Goal: Task Accomplishment & Management: Manage account settings

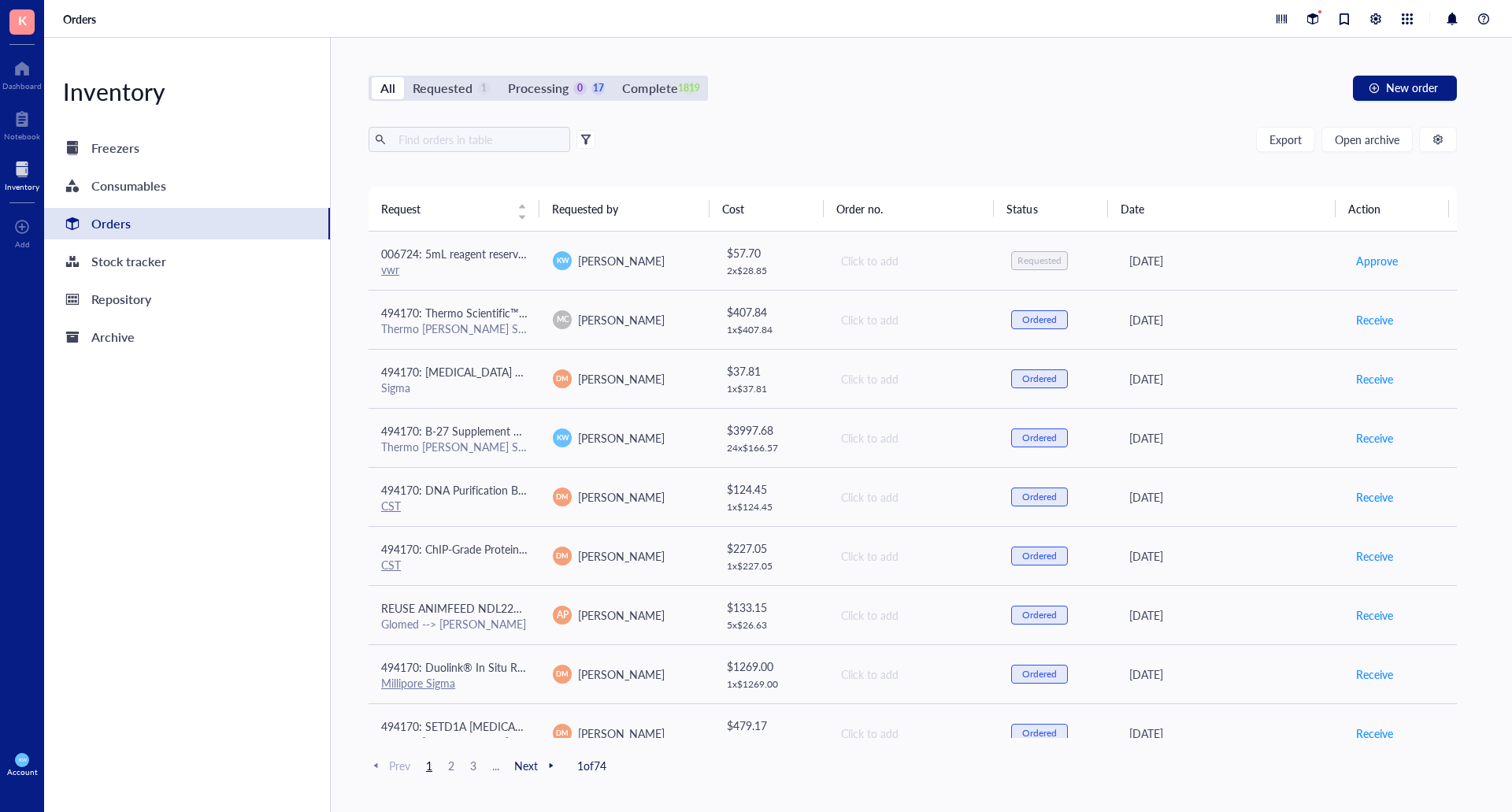
scroll to position [970, 0]
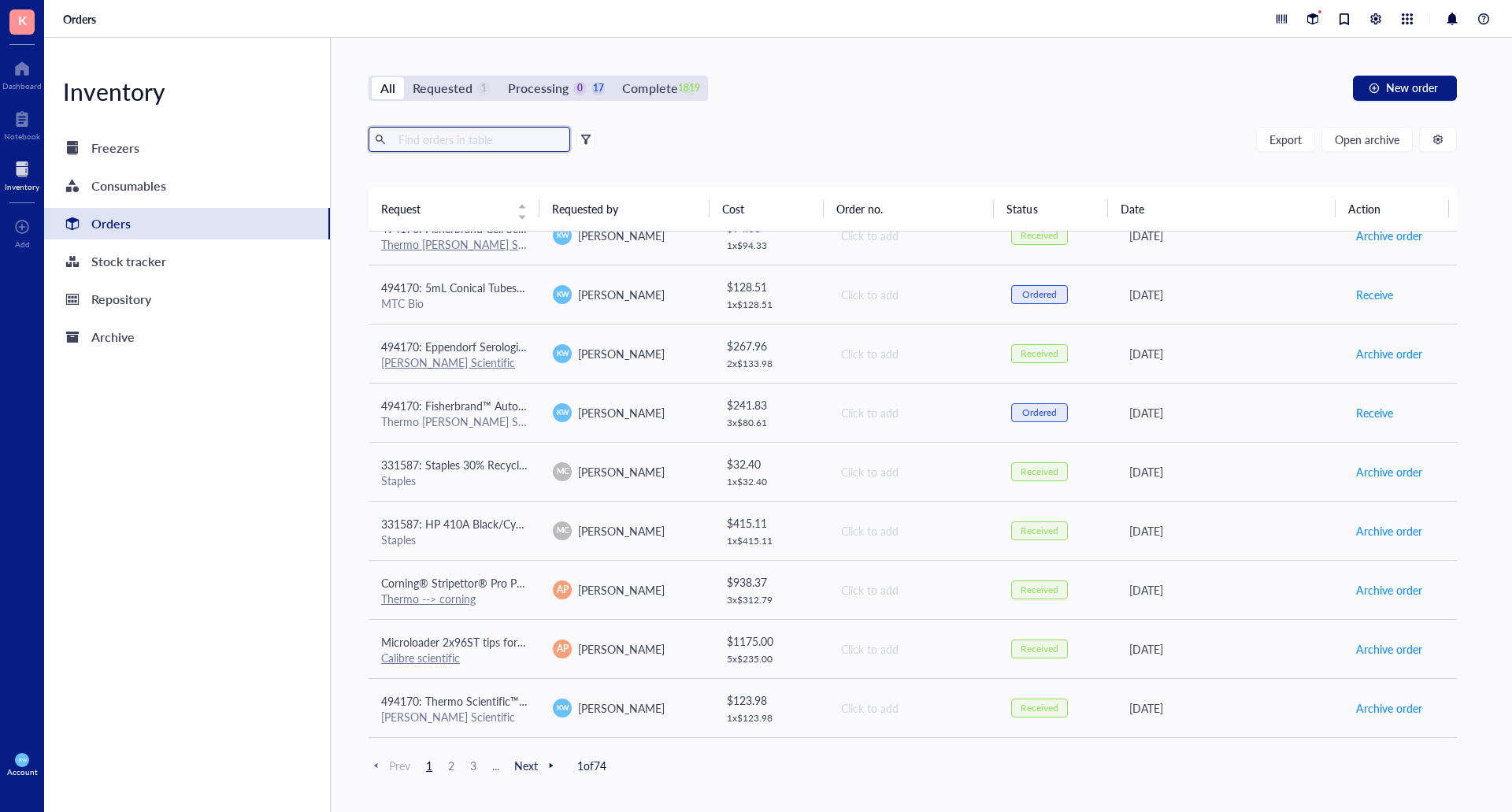
click at [443, 148] on input "text" at bounding box center [478, 139] width 171 height 23
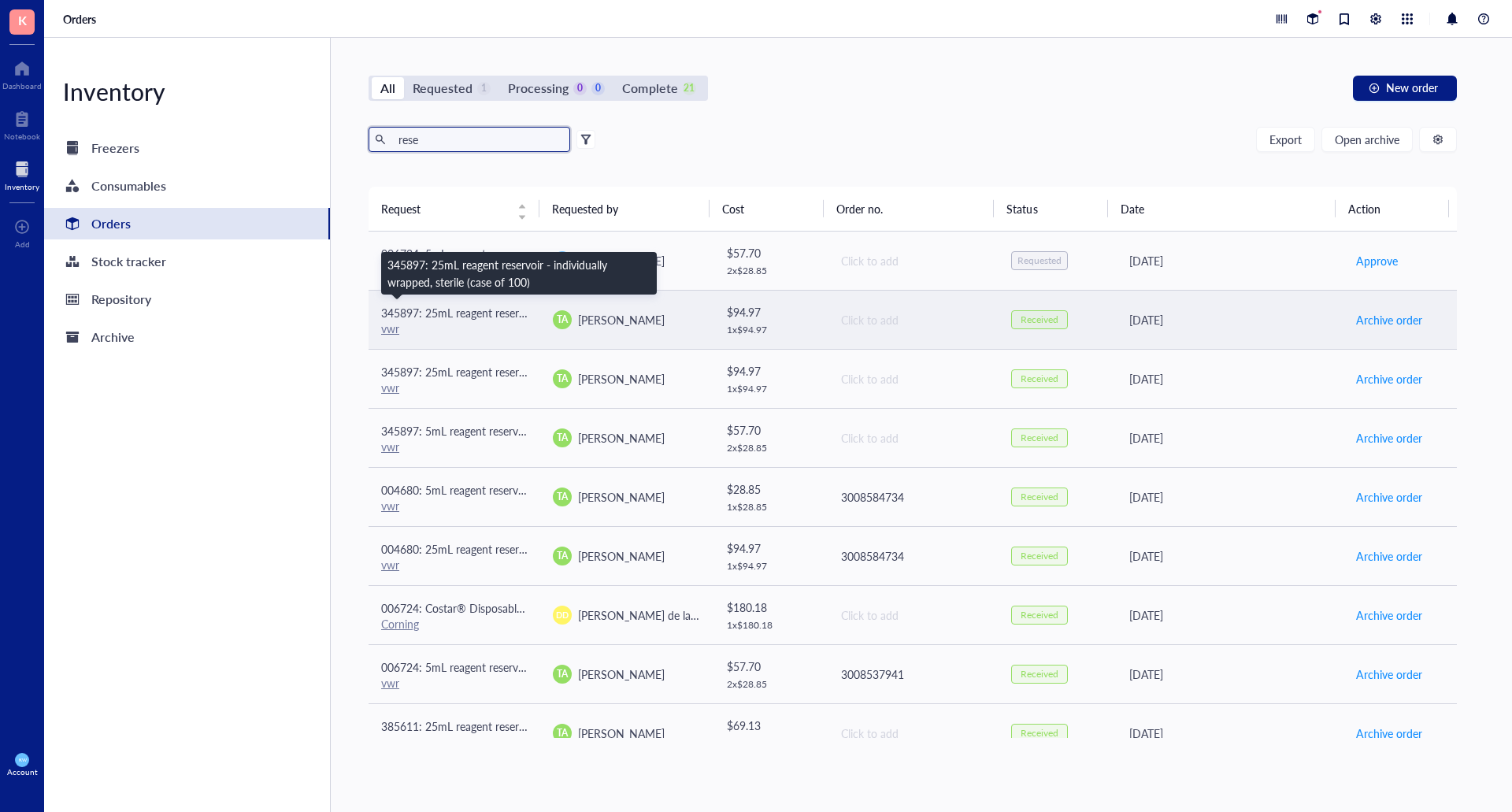
type input "rese"
click at [512, 313] on span "345897: 25mL reagent reservoir - individually wrapped, sterile (case of 100)" at bounding box center [564, 312] width 366 height 16
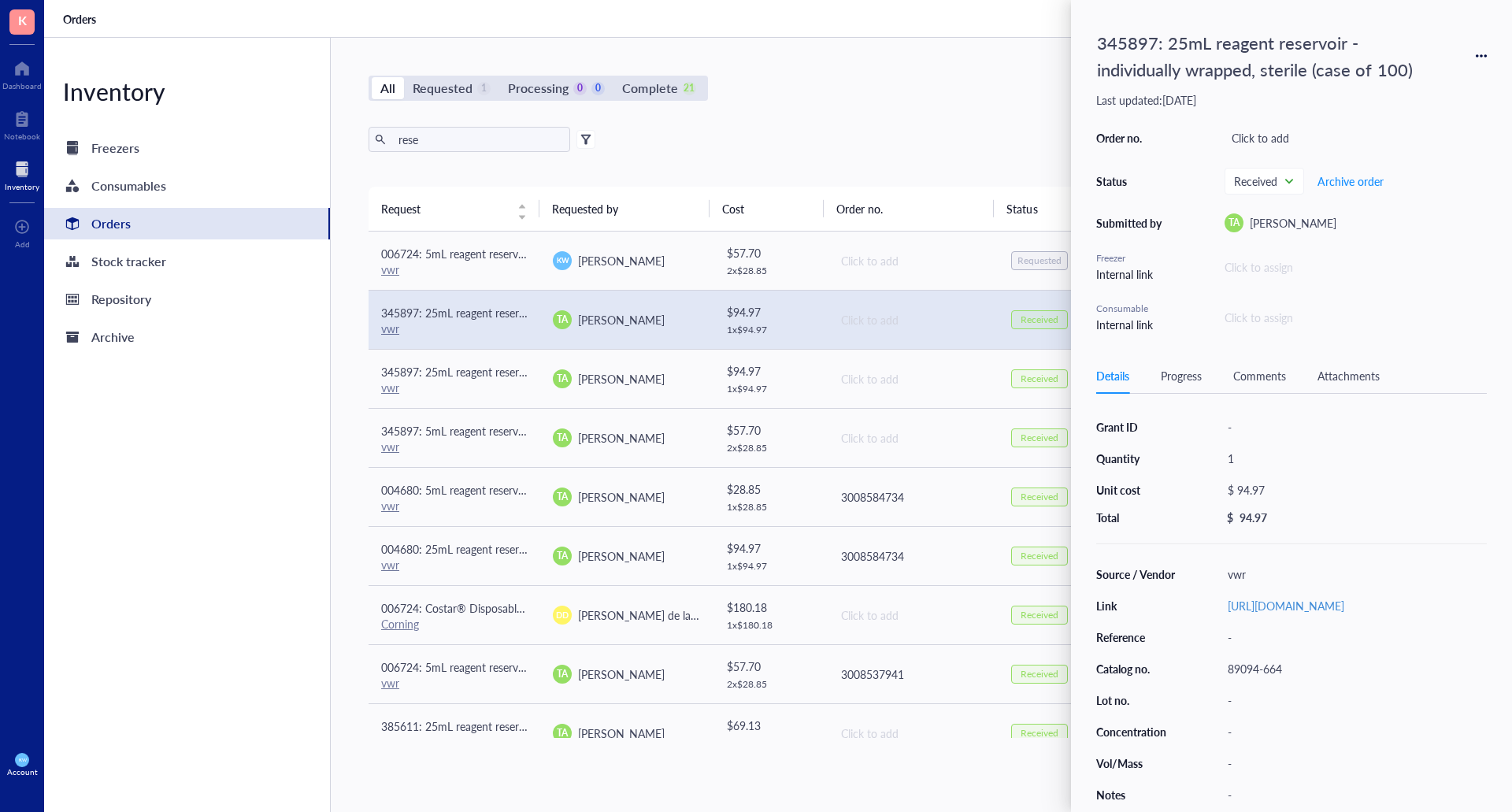
click at [849, 102] on div "All Requested 1 Processing 0 0 Complete 21 New order rese Export Open archive R…" at bounding box center [913, 425] width 1164 height 775
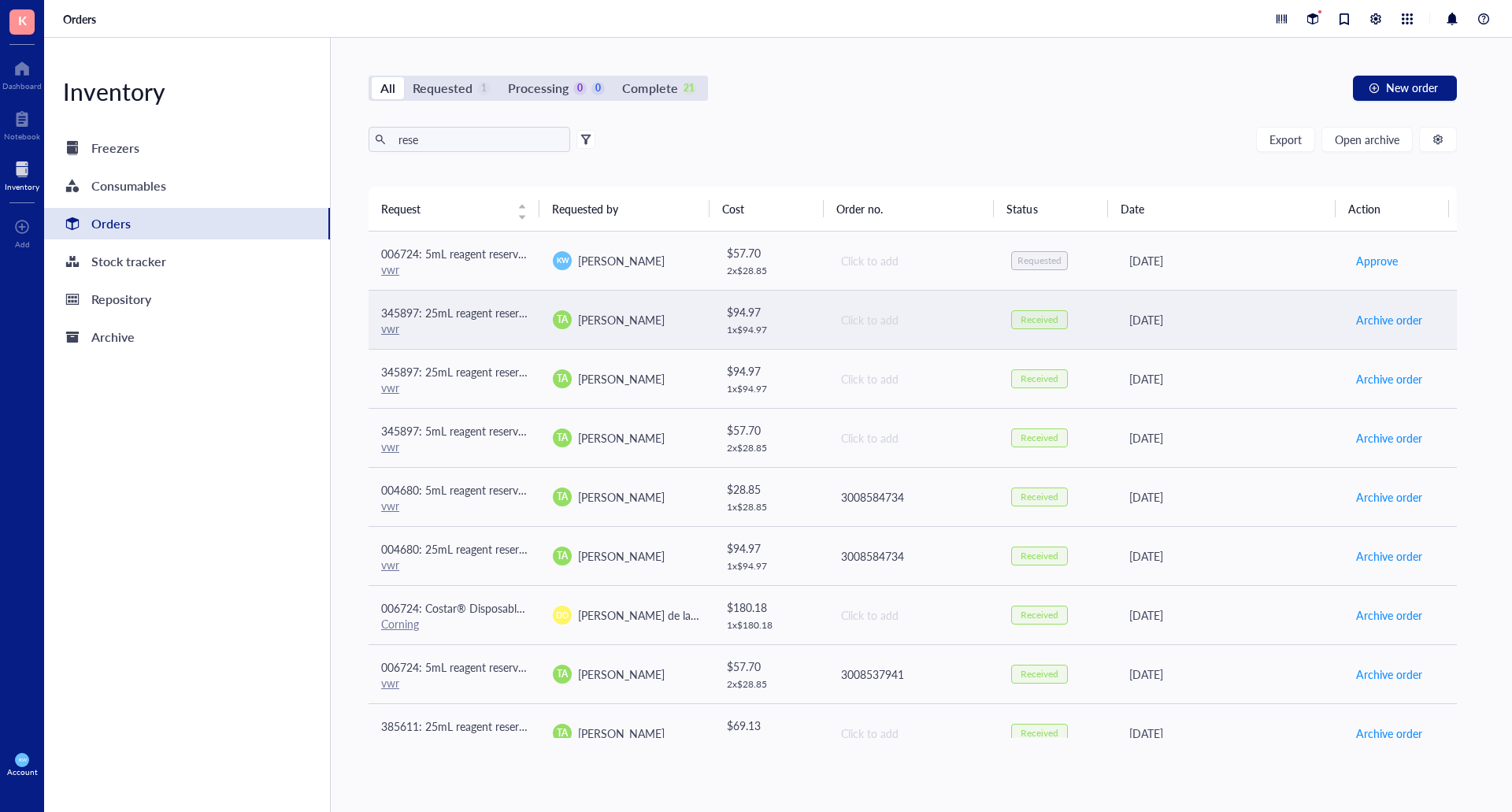
click at [508, 315] on span "345897: 25mL reagent reservoir - individually wrapped, sterile (case of 100)" at bounding box center [564, 312] width 366 height 16
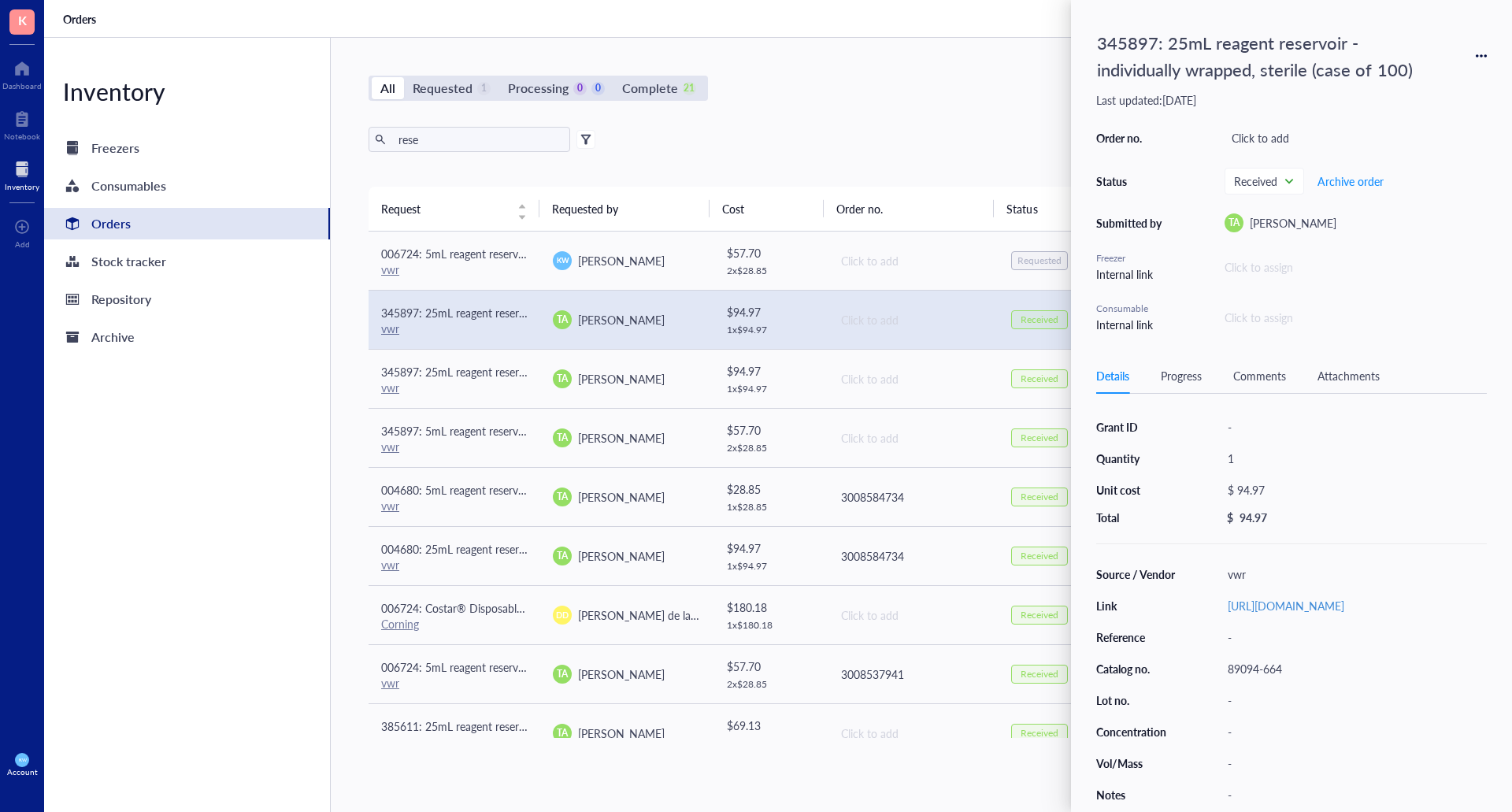
click at [1482, 48] on div "345897: 25mL reagent reservoir - individually wrapped, sterile (case of 100)" at bounding box center [1291, 56] width 391 height 62
click at [1482, 50] on icon at bounding box center [1481, 56] width 11 height 11
click at [1413, 86] on span "Request again" at bounding box center [1425, 79] width 99 height 17
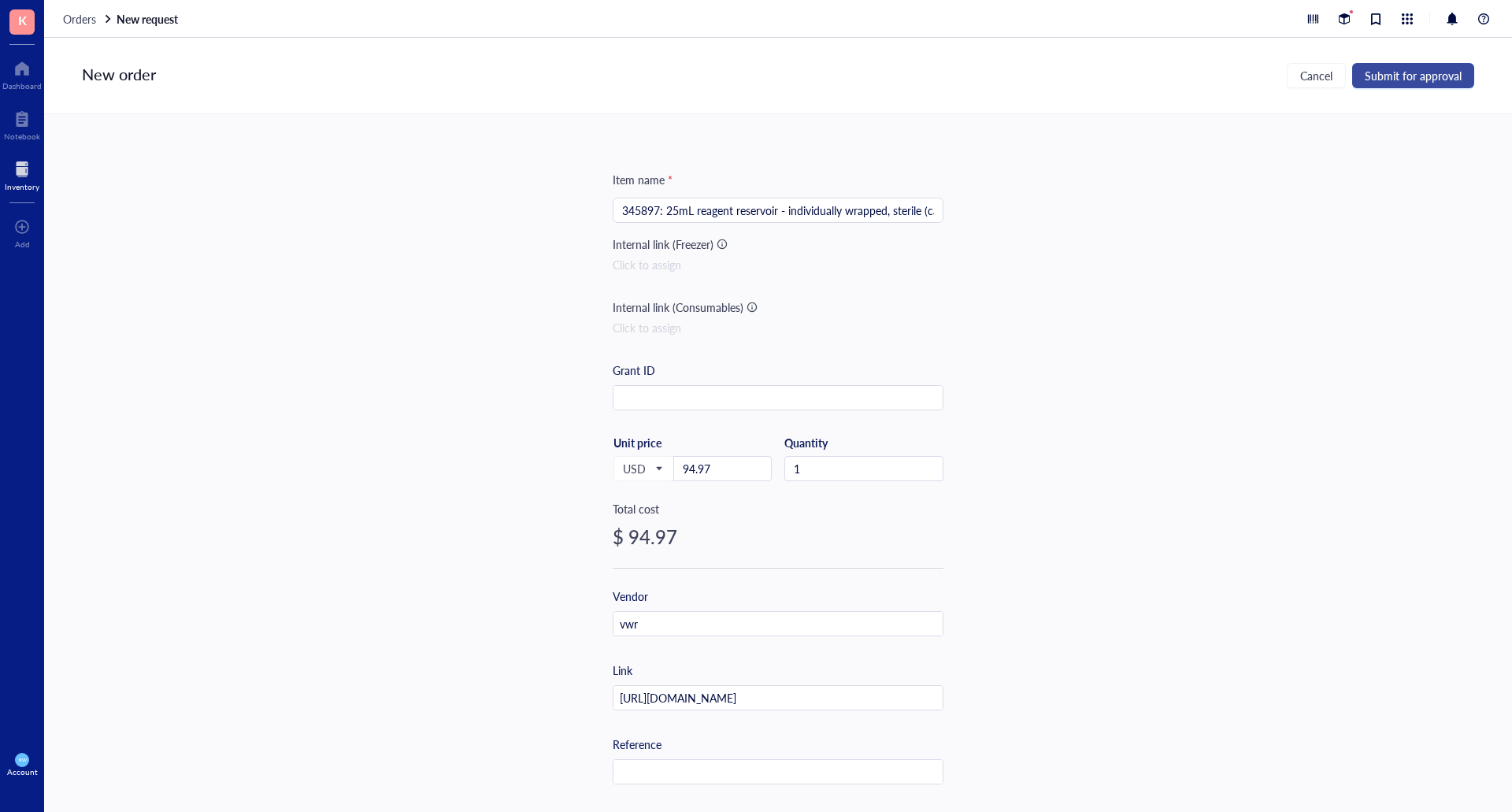
click at [1435, 77] on span "Submit for approval" at bounding box center [1413, 76] width 97 height 12
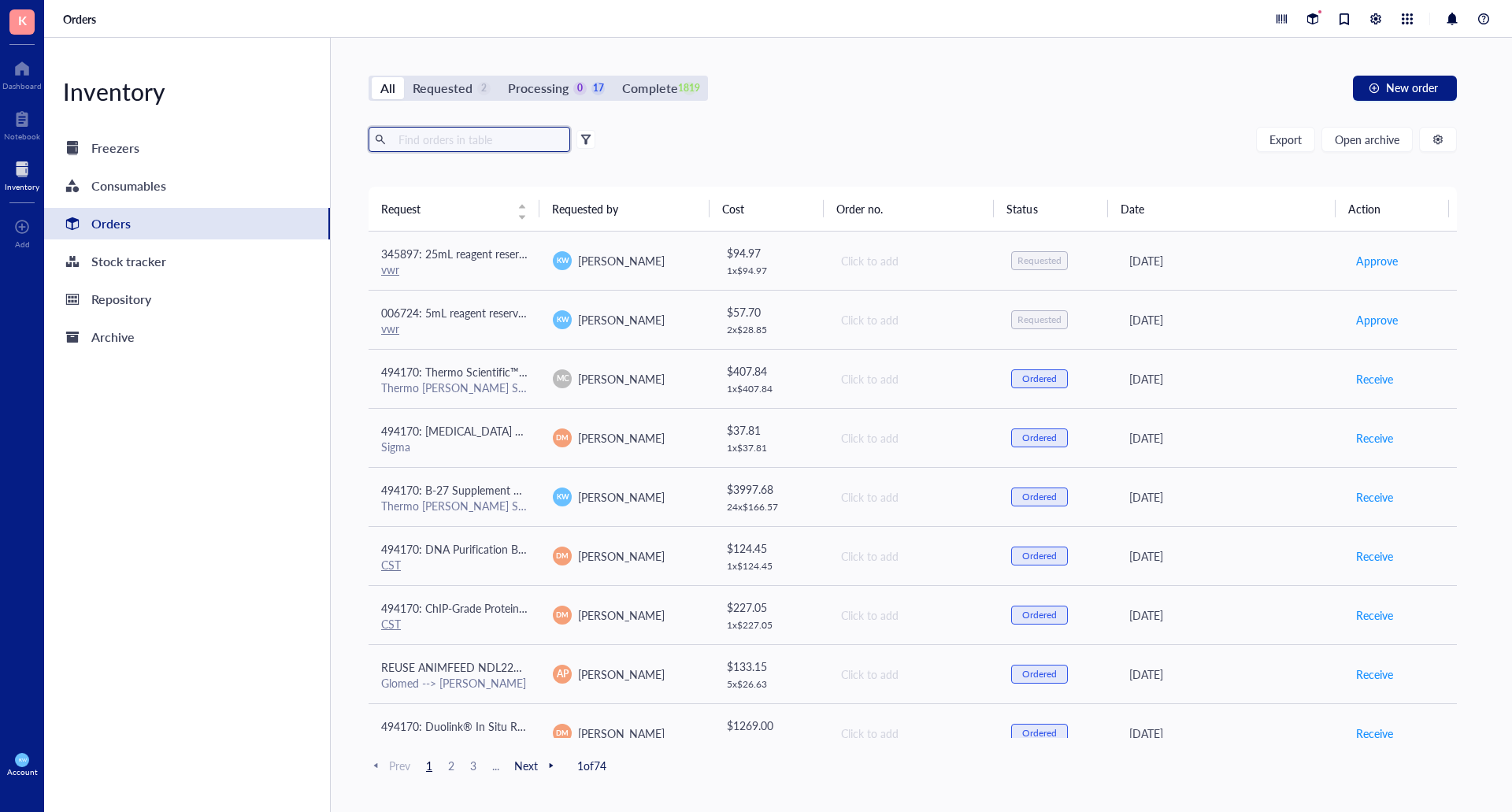
click at [425, 139] on input "text" at bounding box center [478, 139] width 171 height 23
type input "[MEDICAL_DATA]"
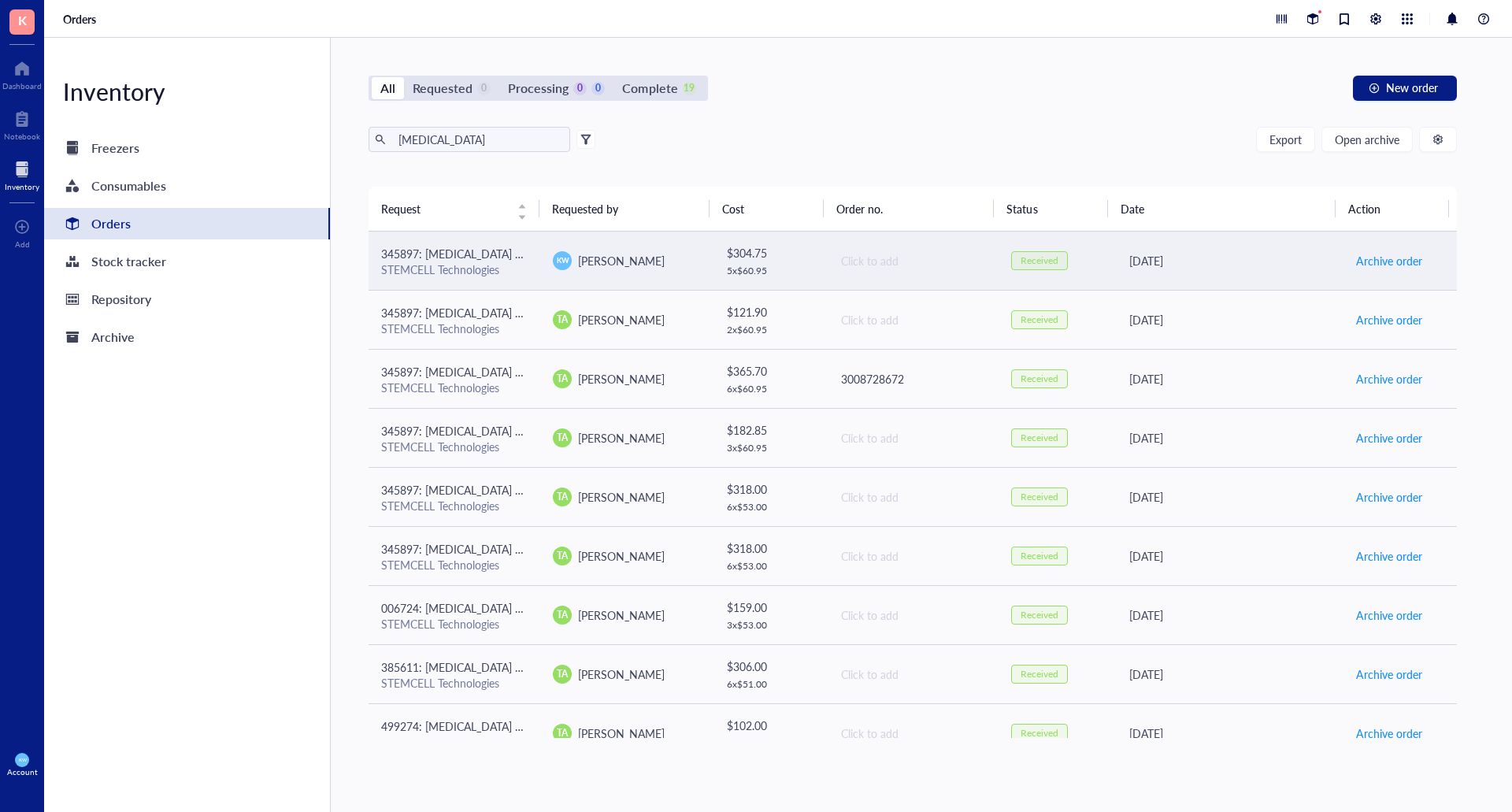
click at [470, 274] on div "STEMCELL Technologies" at bounding box center [454, 269] width 146 height 14
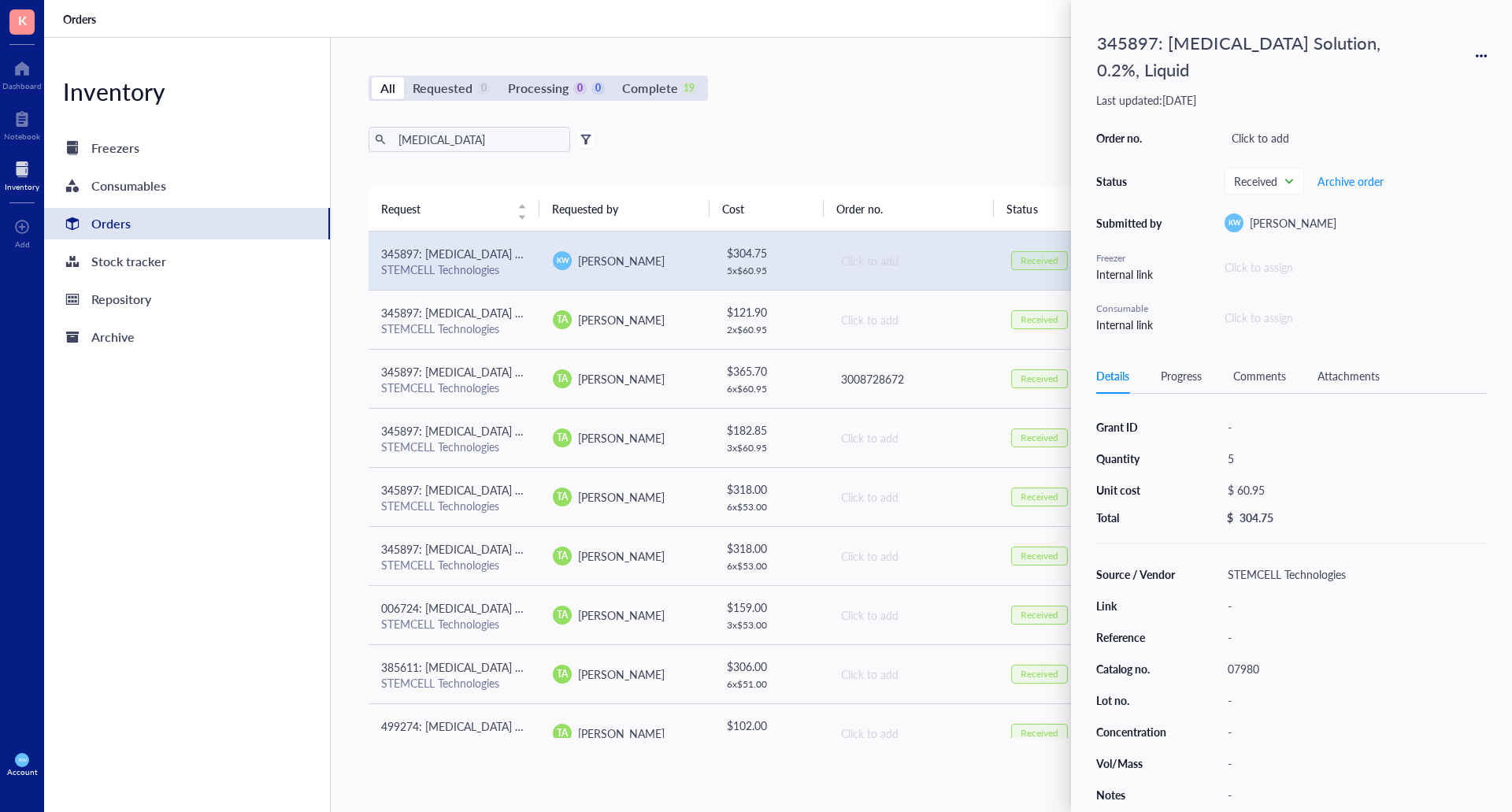
drag, startPoint x: 1467, startPoint y: 37, endPoint x: 1486, endPoint y: 42, distance: 19.6
click at [1474, 37] on div "345897: [MEDICAL_DATA] Solution, 0.2%, Liquid" at bounding box center [1291, 56] width 391 height 62
click at [1486, 54] on icon at bounding box center [1486, 56] width 3 height 3
click at [868, 131] on div "[MEDICAL_DATA] Export Open archive" at bounding box center [913, 139] width 1088 height 25
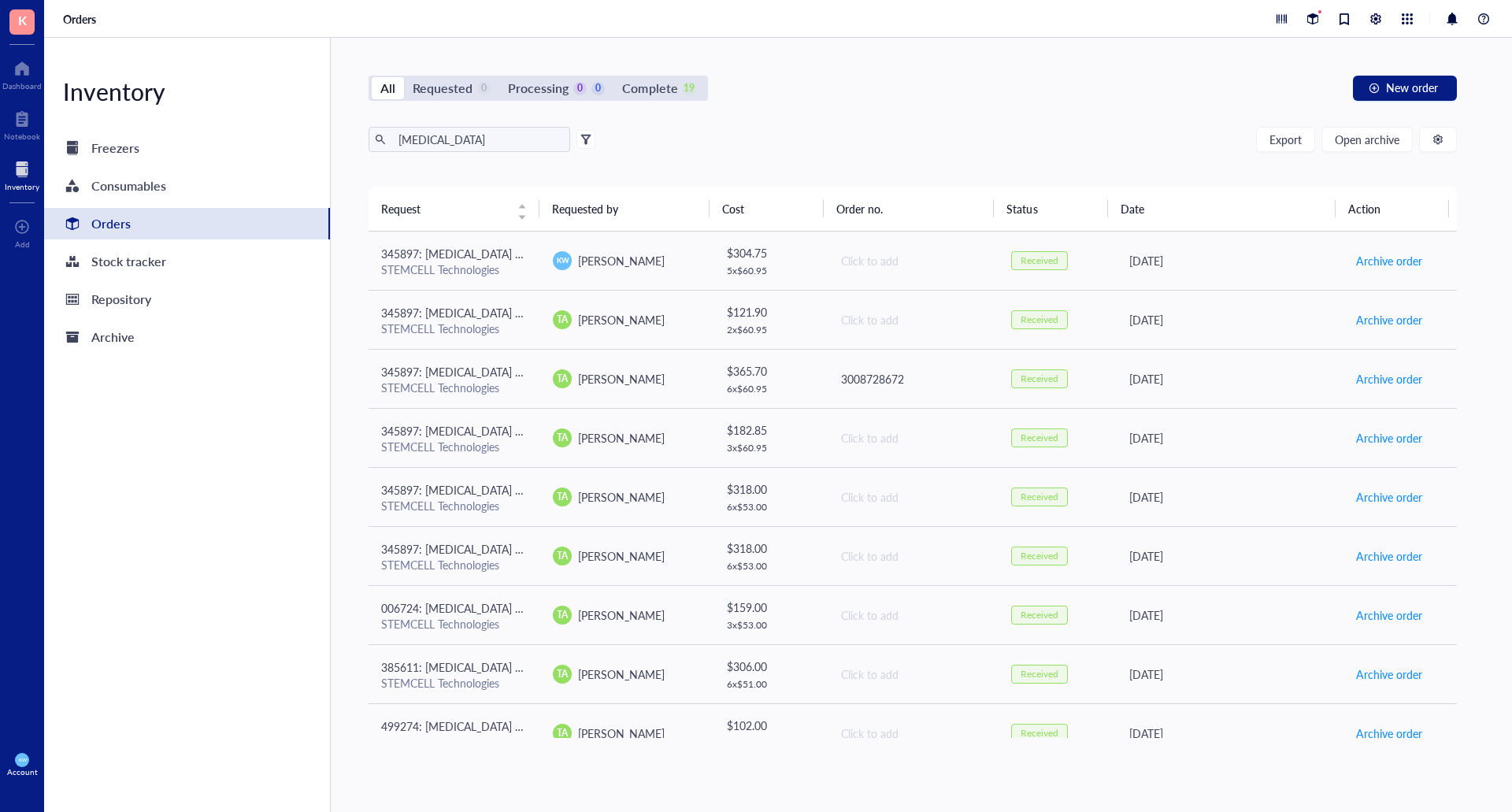
click at [381, 87] on div "All" at bounding box center [387, 88] width 15 height 22
click at [371, 77] on input "All" at bounding box center [371, 77] width 0 height 0
click at [483, 139] on input "[MEDICAL_DATA]" at bounding box center [478, 139] width 171 height 23
click at [477, 139] on input "[MEDICAL_DATA]" at bounding box center [478, 139] width 171 height 23
click at [475, 139] on input "[MEDICAL_DATA]" at bounding box center [478, 139] width 171 height 23
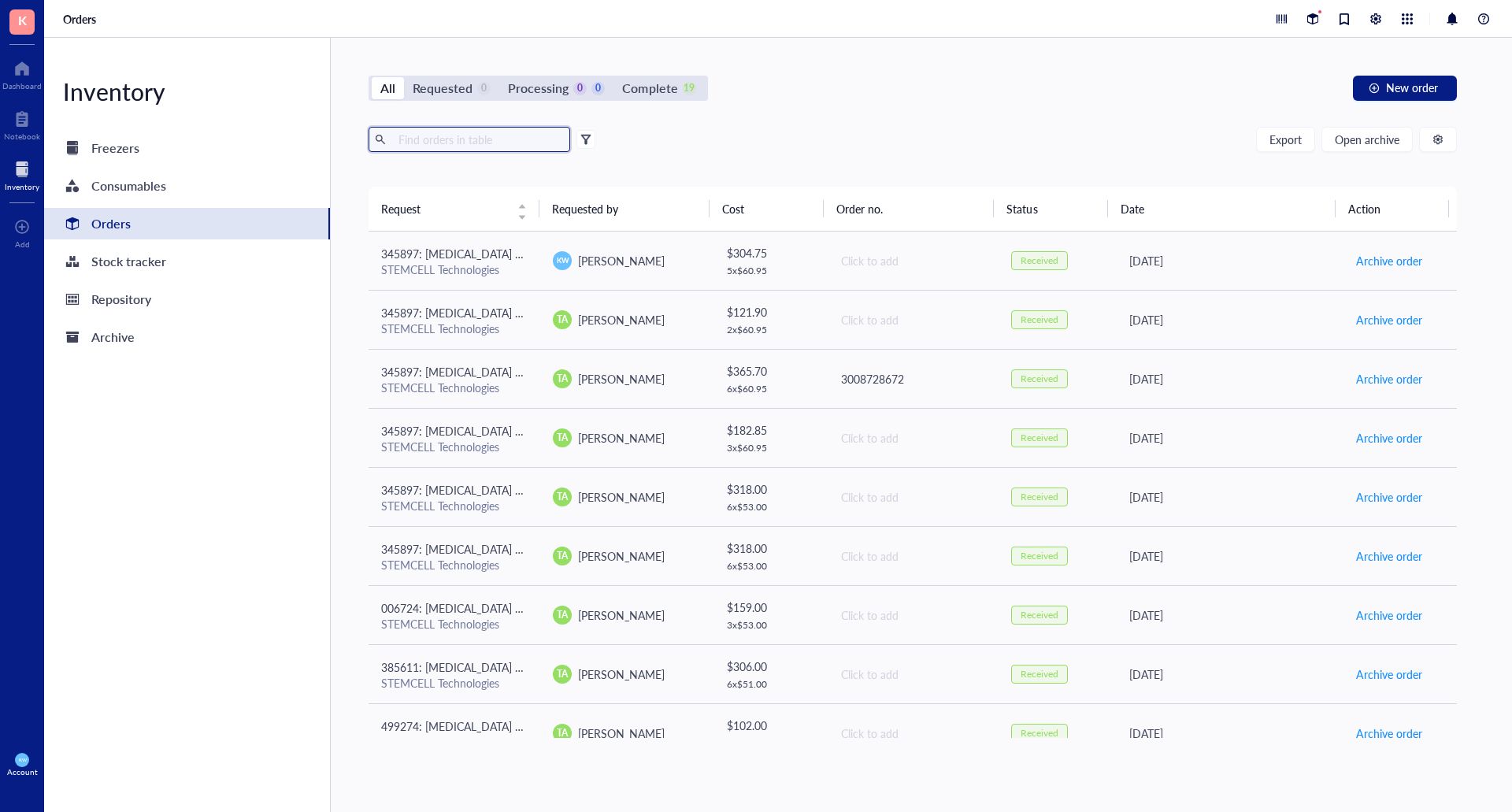
click at [907, 138] on div "Export Open archive" at bounding box center [913, 139] width 1088 height 25
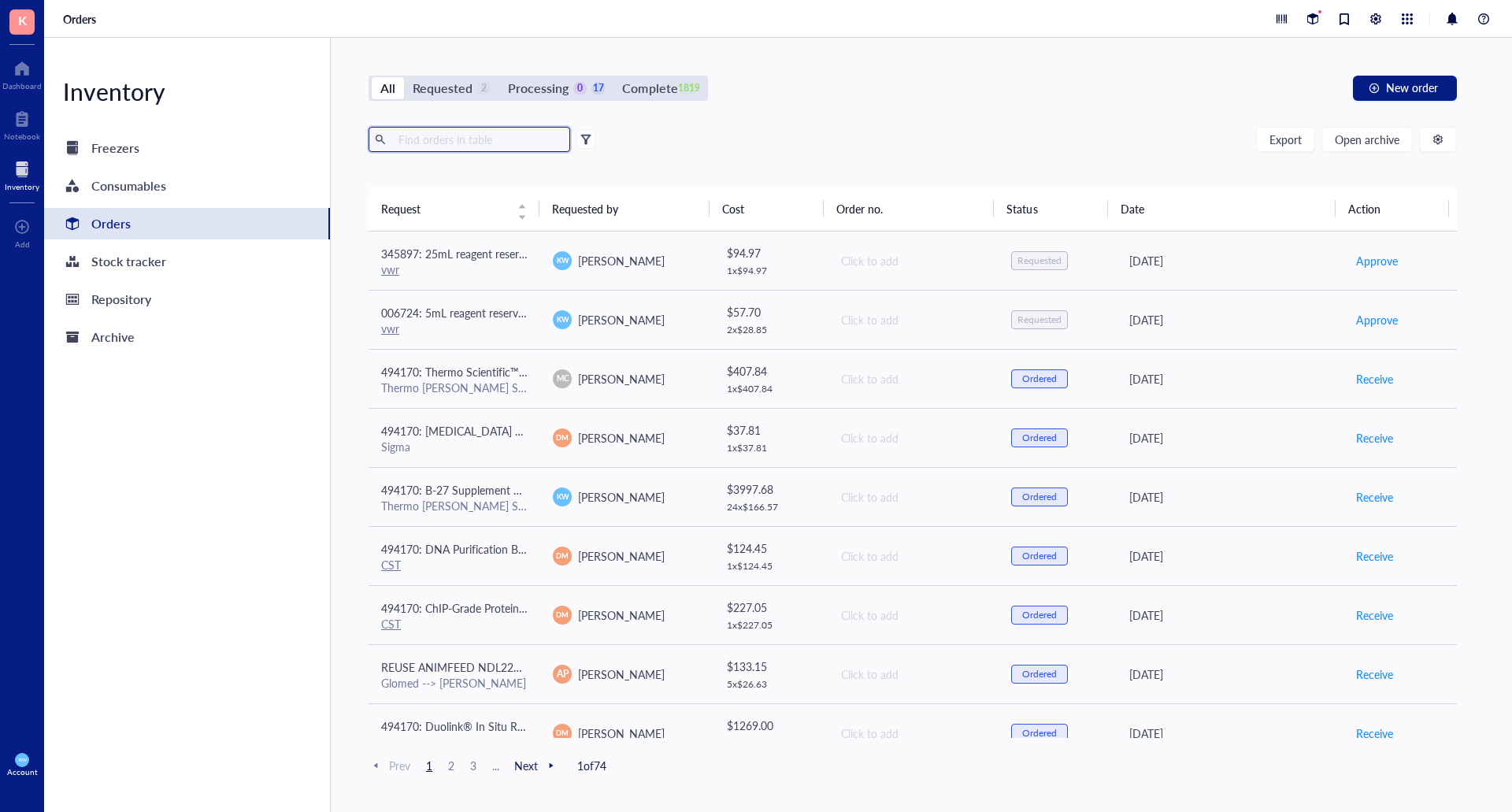
click at [456, 134] on input "text" at bounding box center [478, 139] width 171 height 23
type input "384"
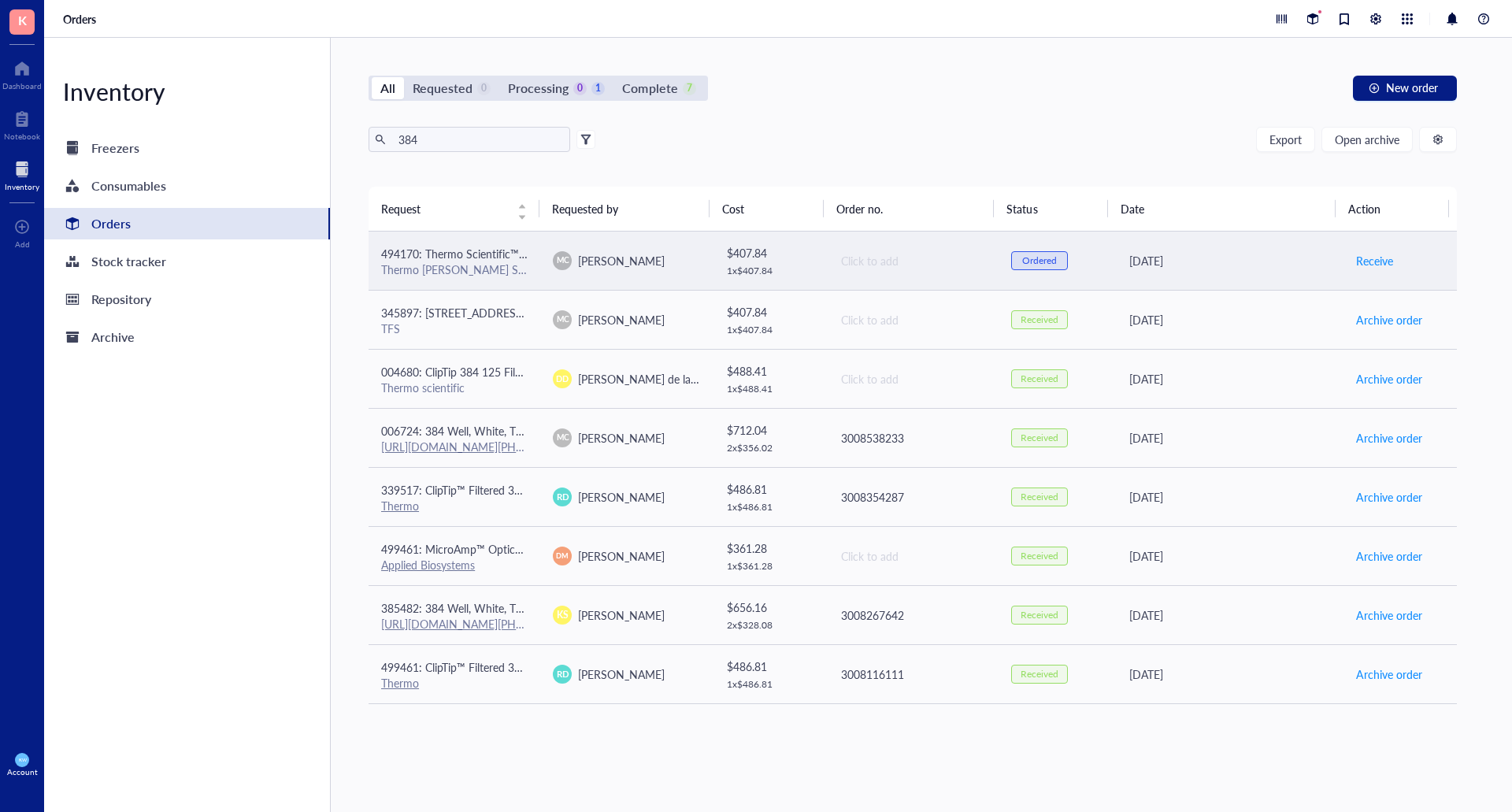
click at [445, 275] on div "Thermo [PERSON_NAME] Scientific" at bounding box center [454, 269] width 146 height 14
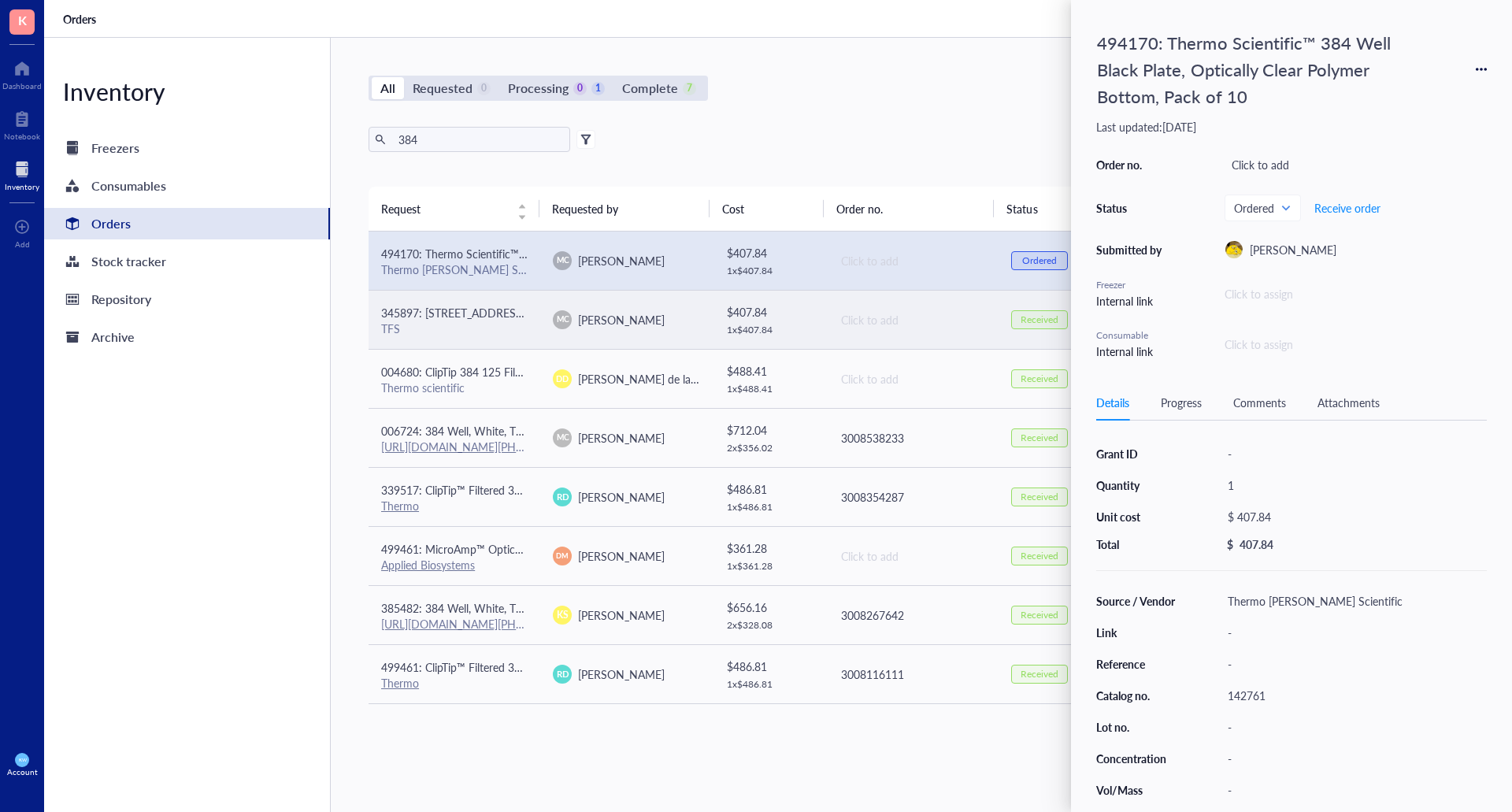
click at [451, 332] on div "TFS" at bounding box center [454, 328] width 146 height 14
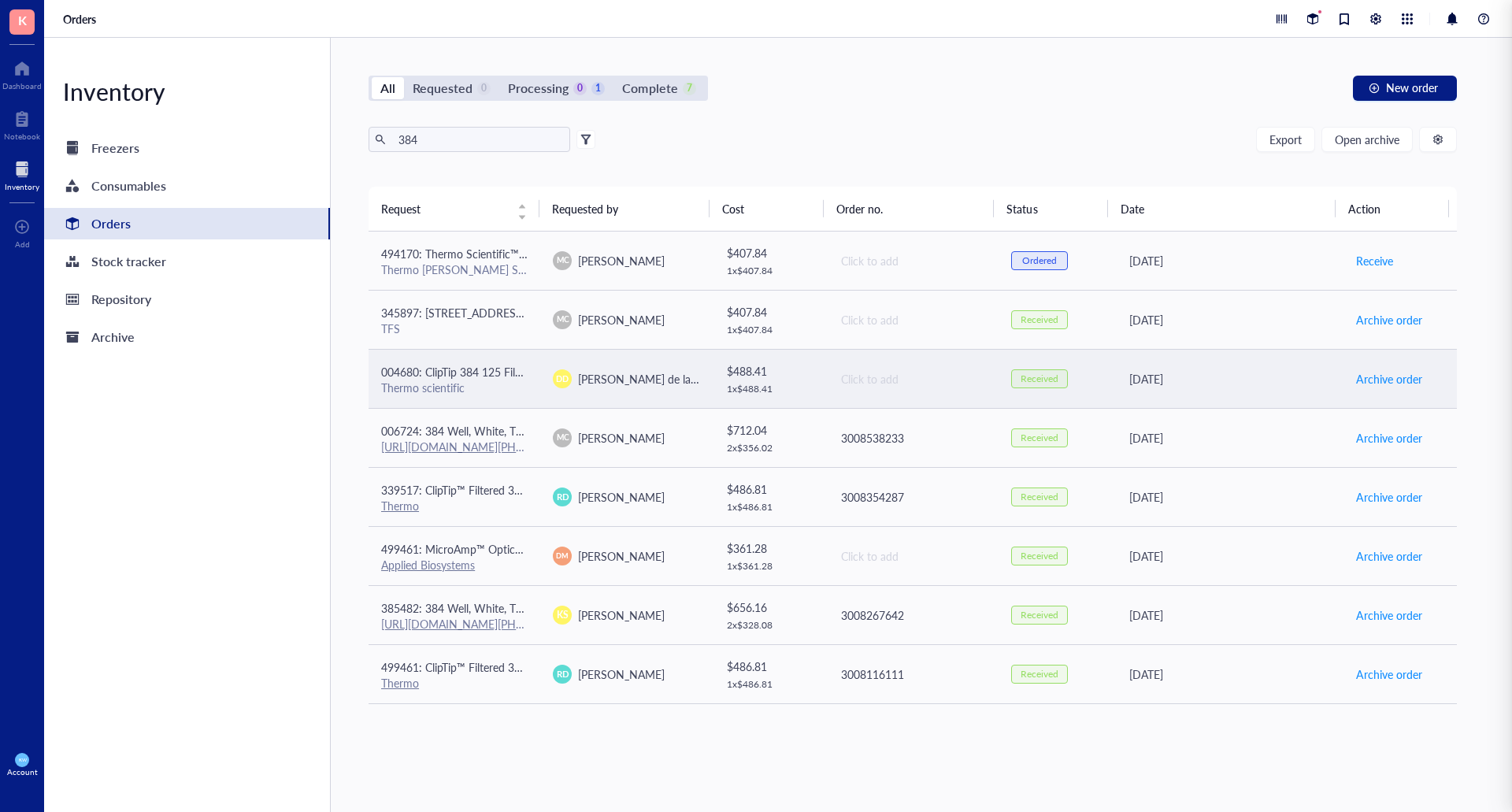
click at [477, 383] on div "Thermo scientific" at bounding box center [454, 387] width 146 height 14
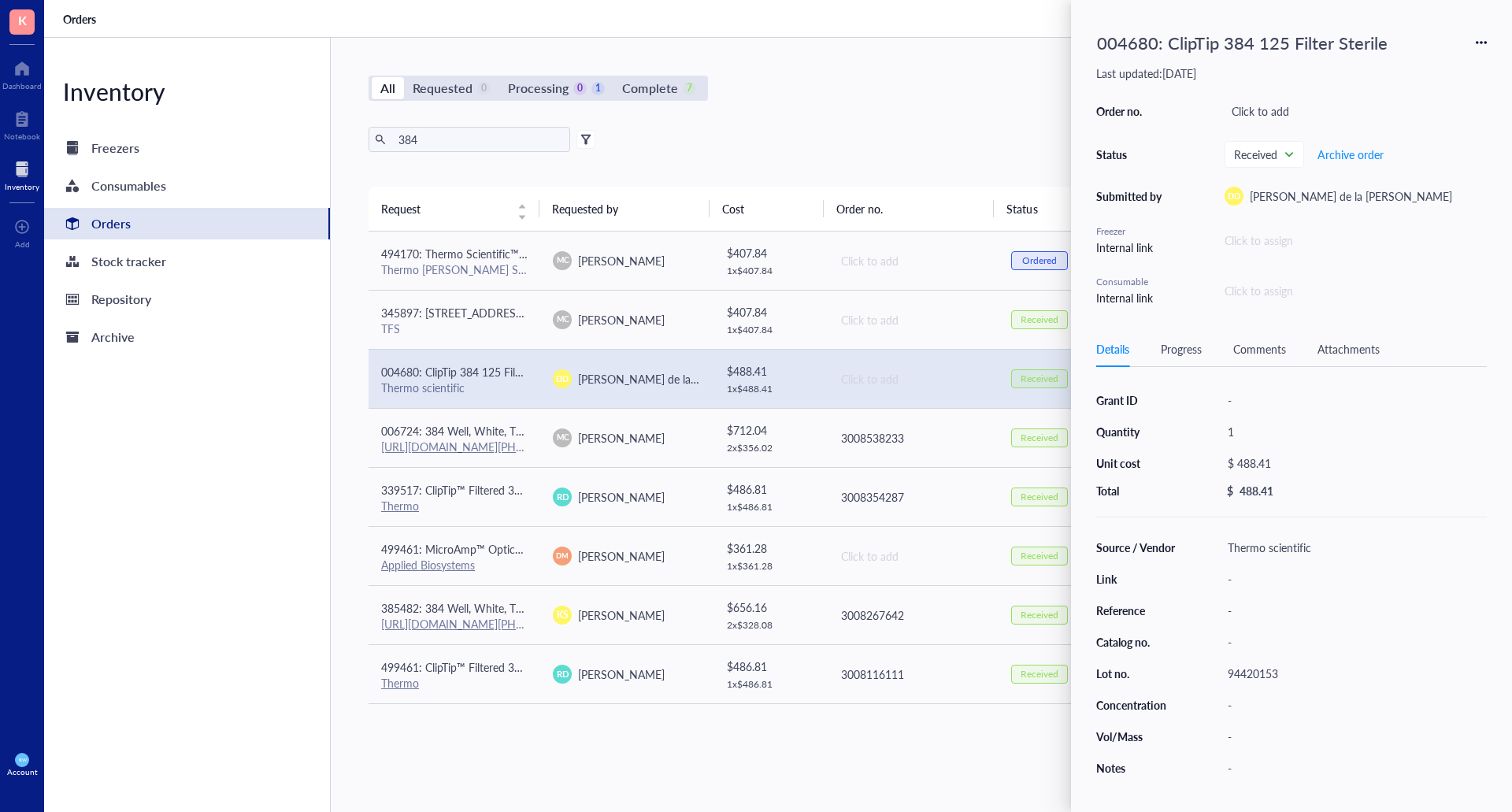
click at [951, 84] on div "All Requested 0 Processing 0 1 Complete 7 New order" at bounding box center [913, 88] width 1088 height 25
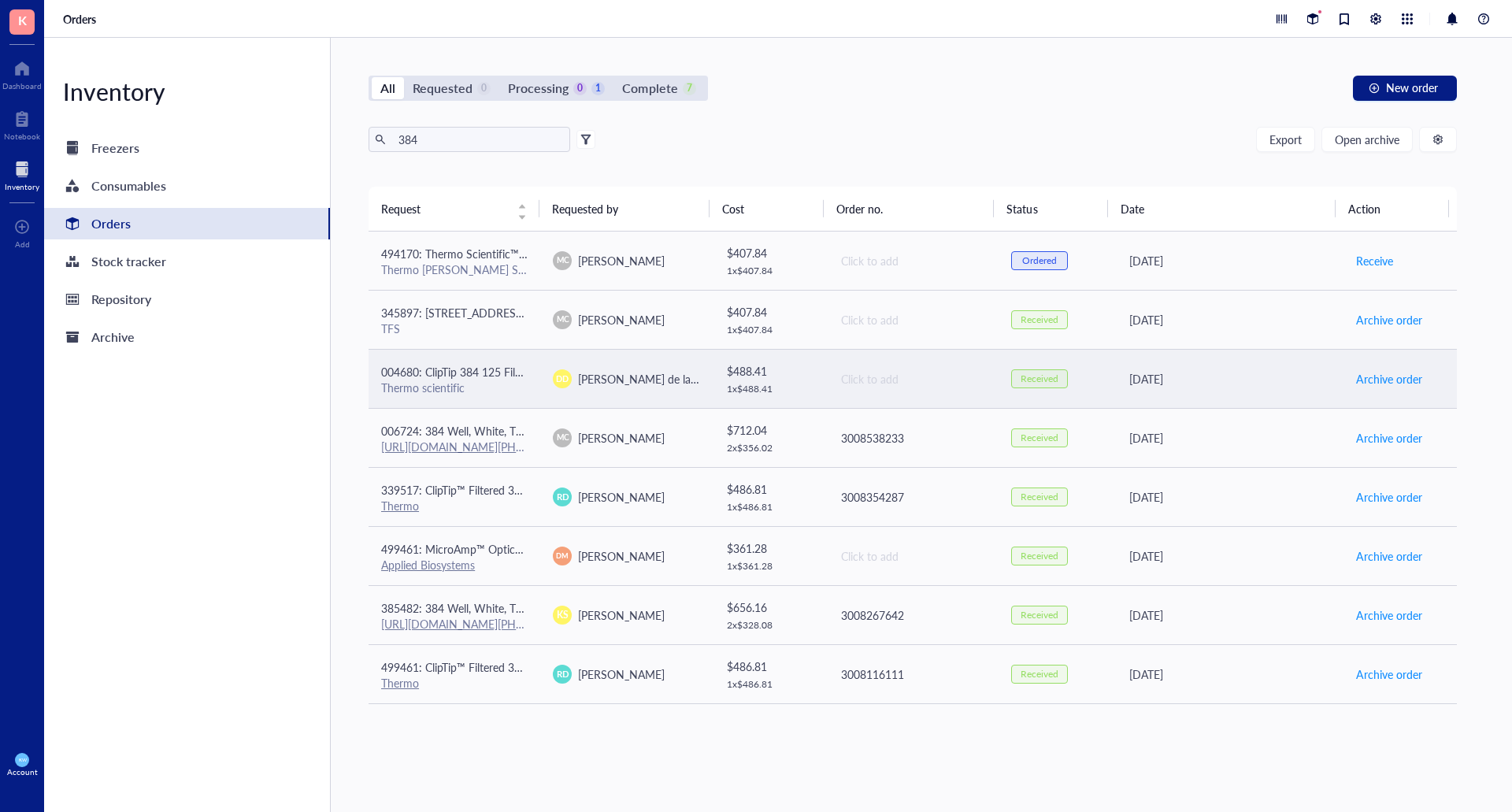
click at [500, 395] on td "004680: ClipTip 384 125 Filter Sterile Thermo scientific" at bounding box center [454, 379] width 171 height 59
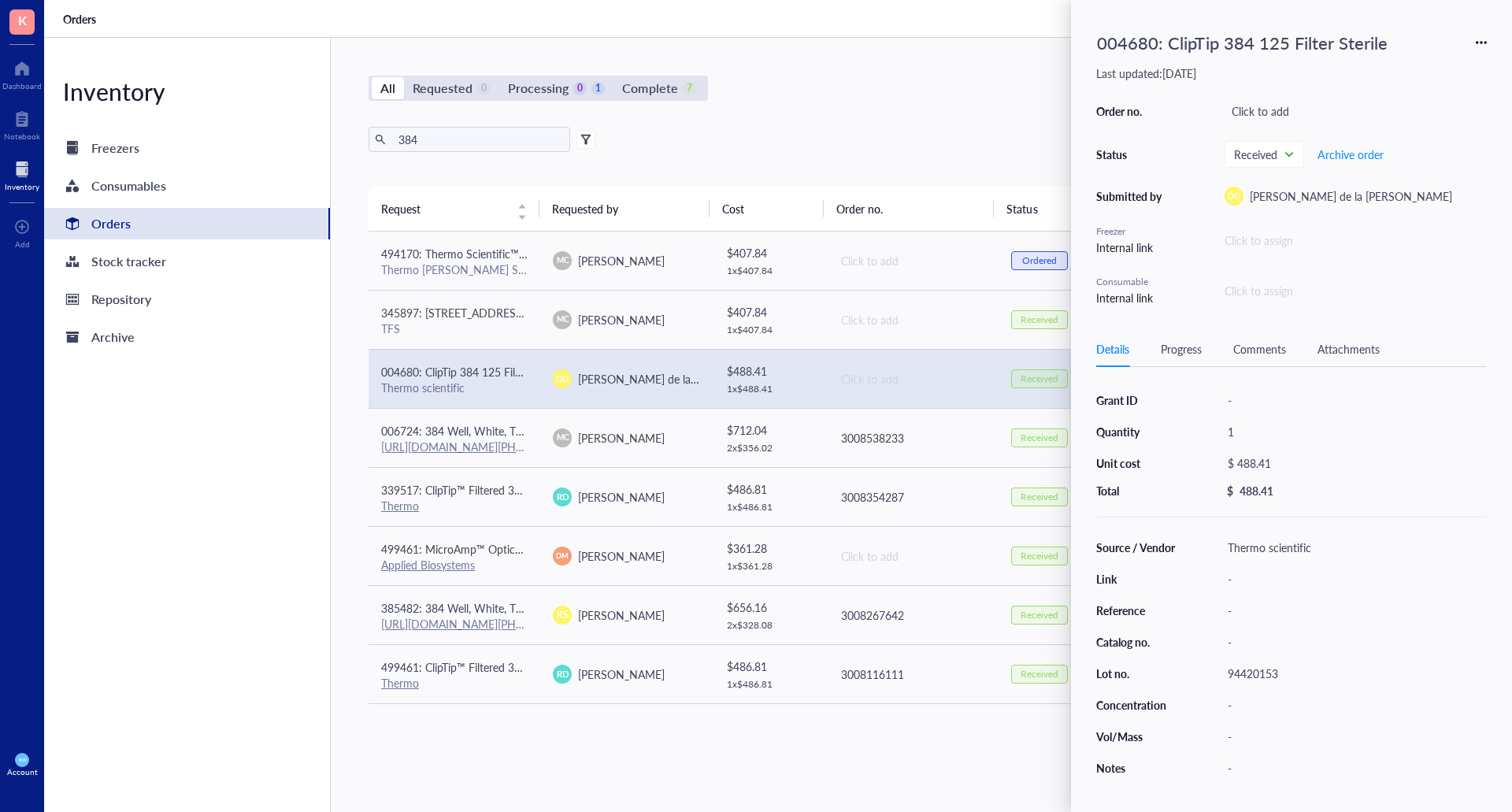
drag, startPoint x: 843, startPoint y: 74, endPoint x: 811, endPoint y: 74, distance: 32.0
click at [826, 74] on div "All Requested 0 Processing 0 1 Complete 7 New order 384 Export Open archive Req…" at bounding box center [913, 425] width 1164 height 775
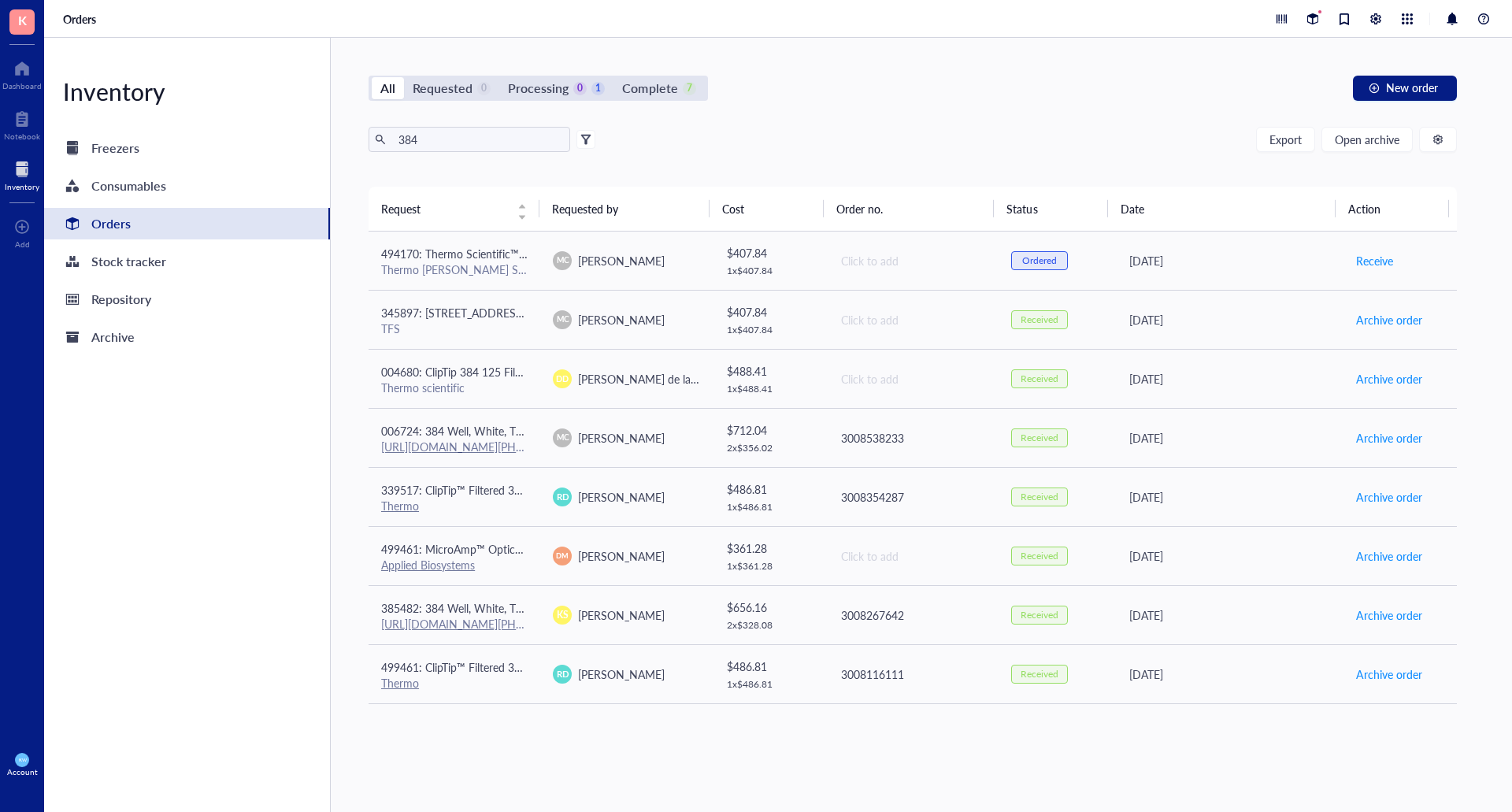
click at [162, 223] on div "Orders" at bounding box center [187, 224] width 286 height 31
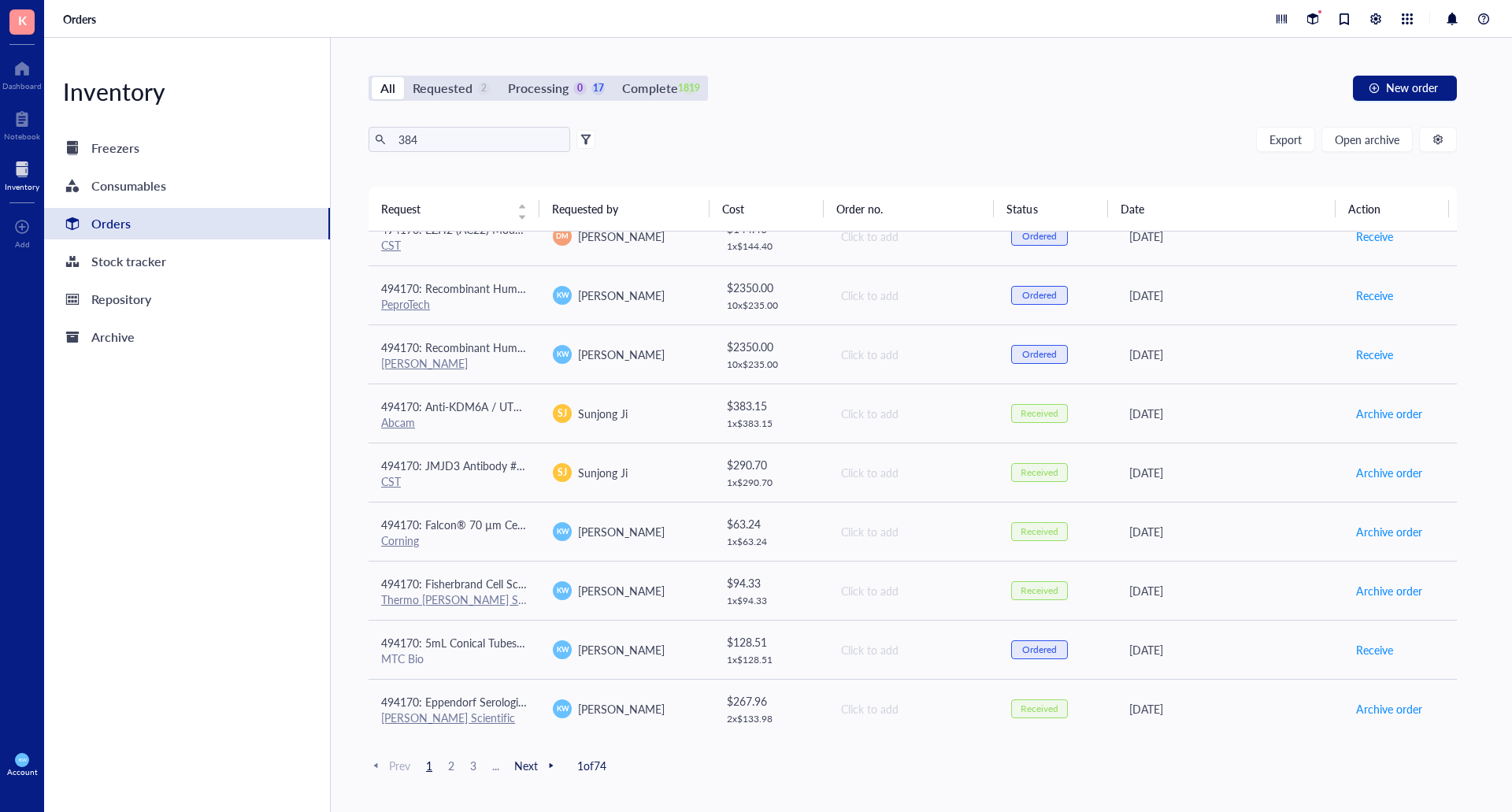
scroll to position [577, 0]
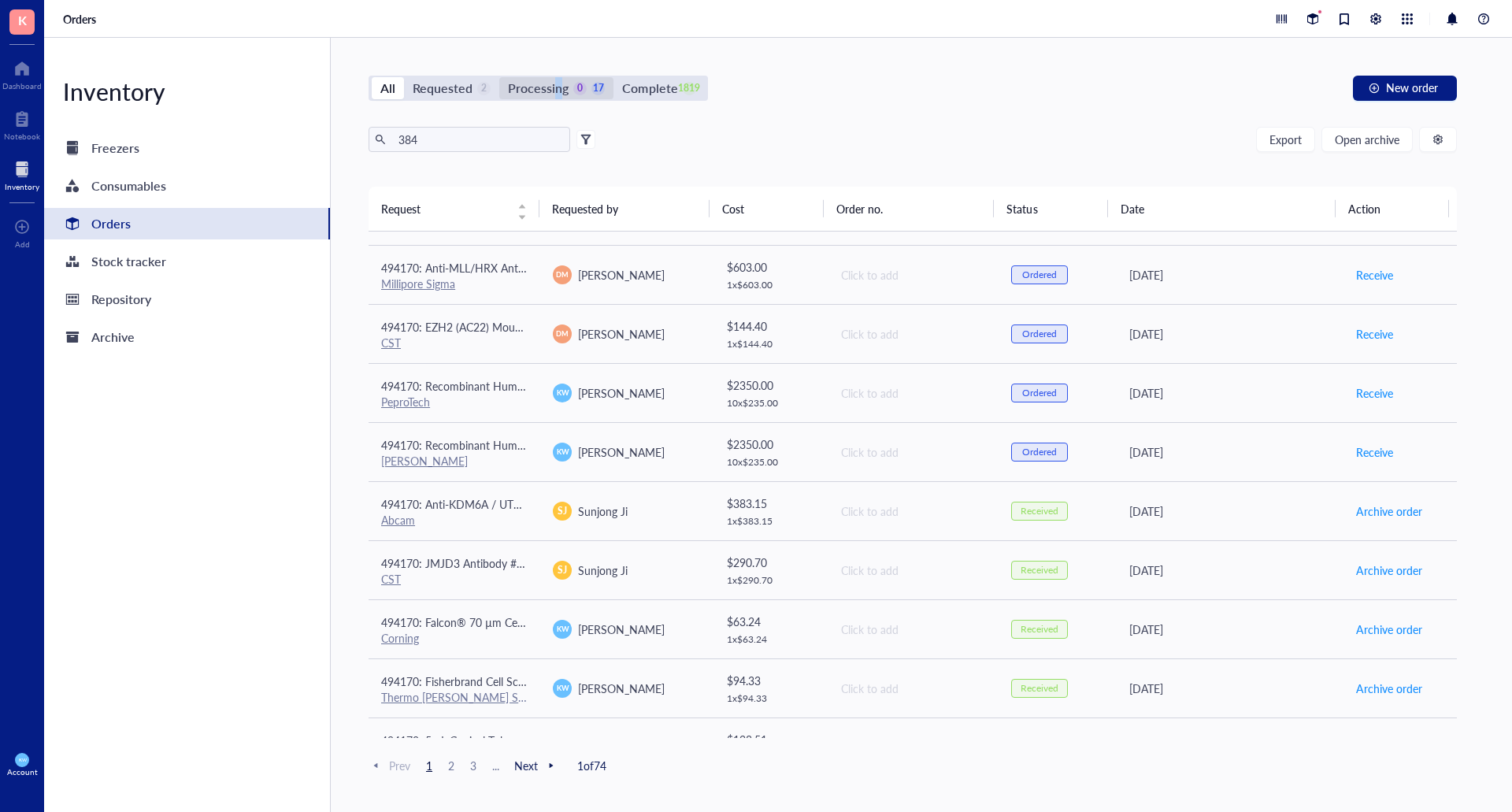
click at [548, 80] on div "Processing" at bounding box center [539, 88] width 61 height 22
click at [499, 77] on input "Processing 0 17" at bounding box center [499, 77] width 0 height 0
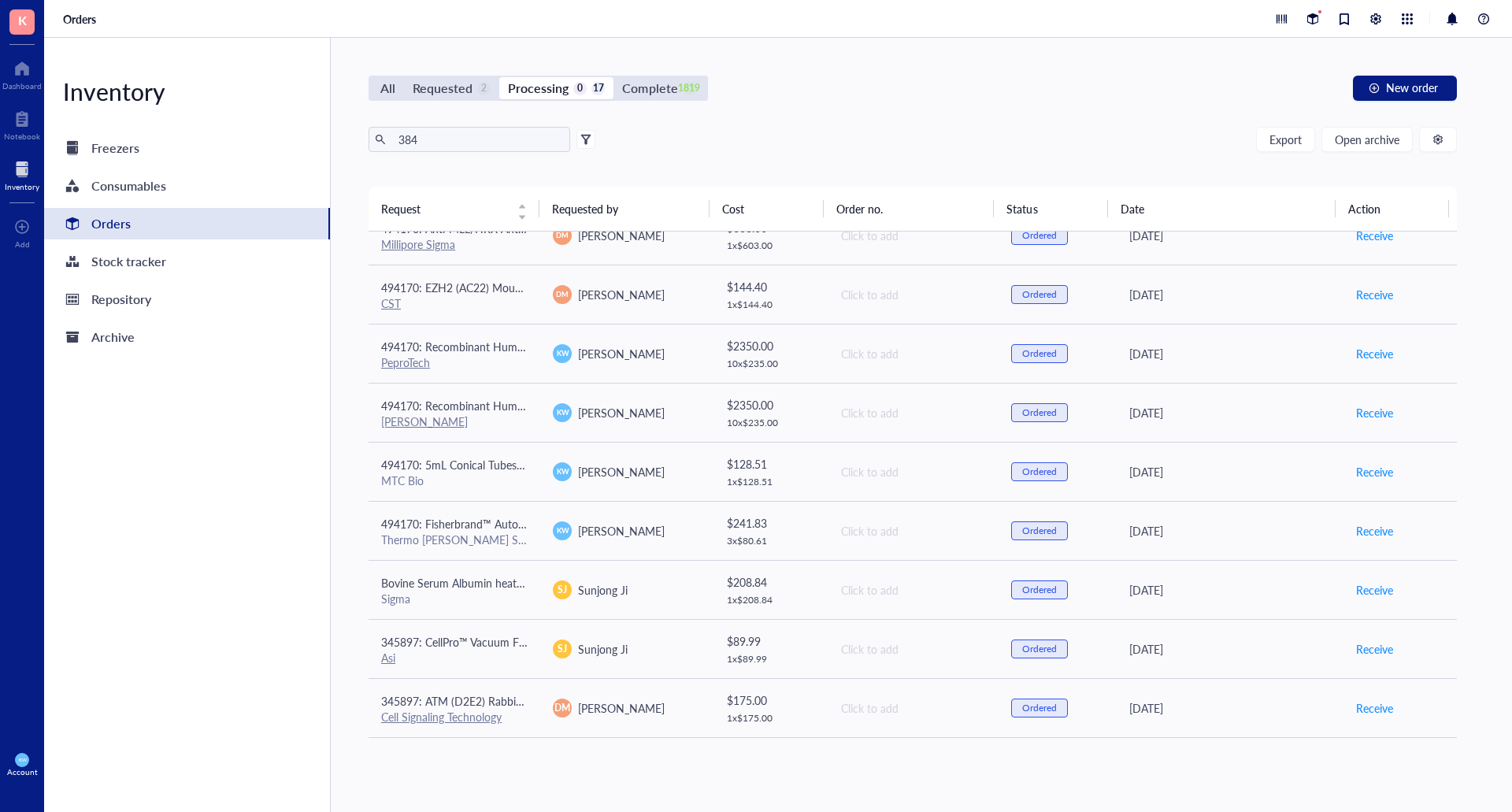
scroll to position [498, 0]
click at [909, 138] on div "384 Export Open archive" at bounding box center [913, 139] width 1088 height 25
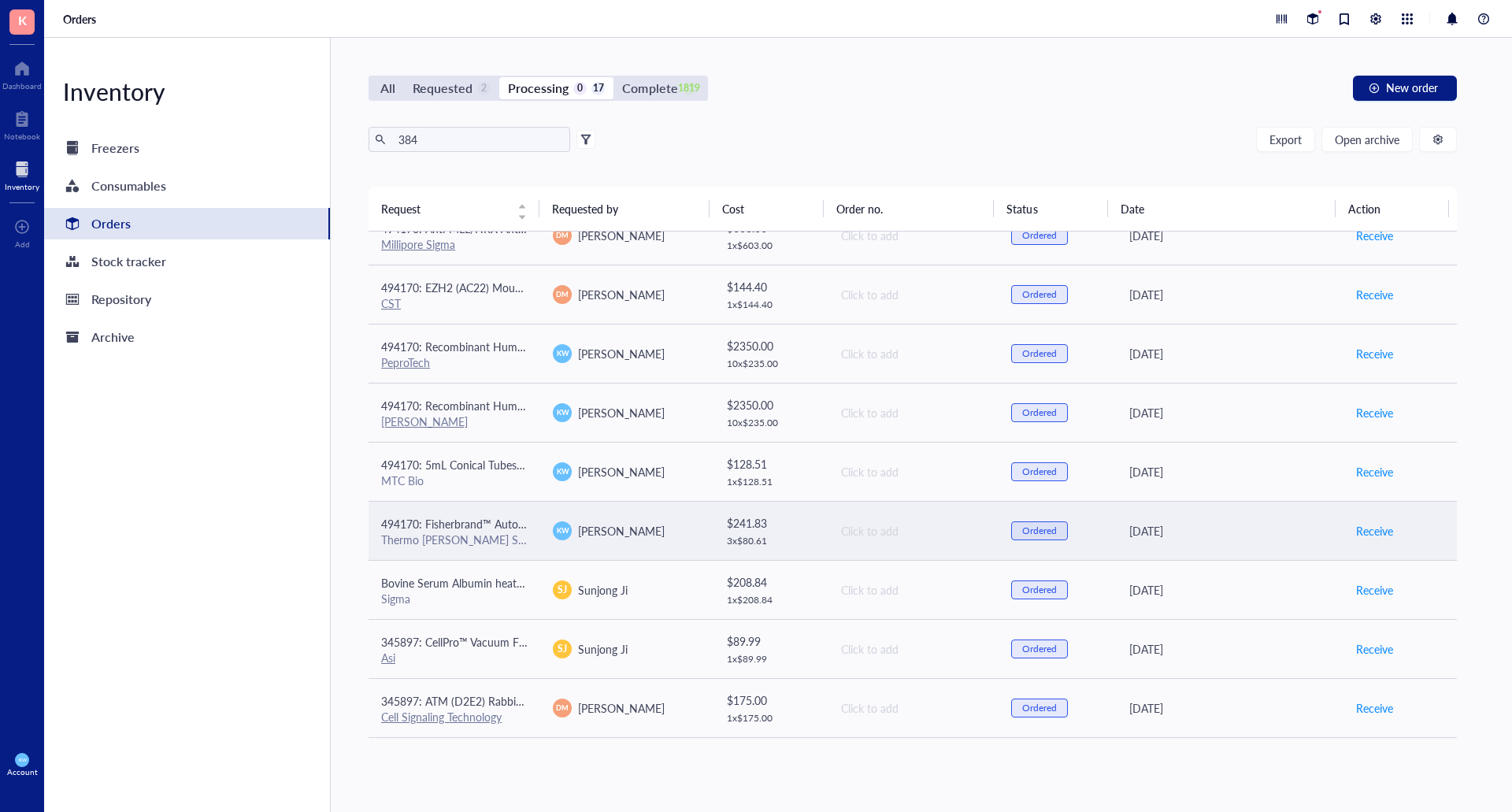
click at [593, 517] on td "[PERSON_NAME]" at bounding box center [626, 531] width 171 height 59
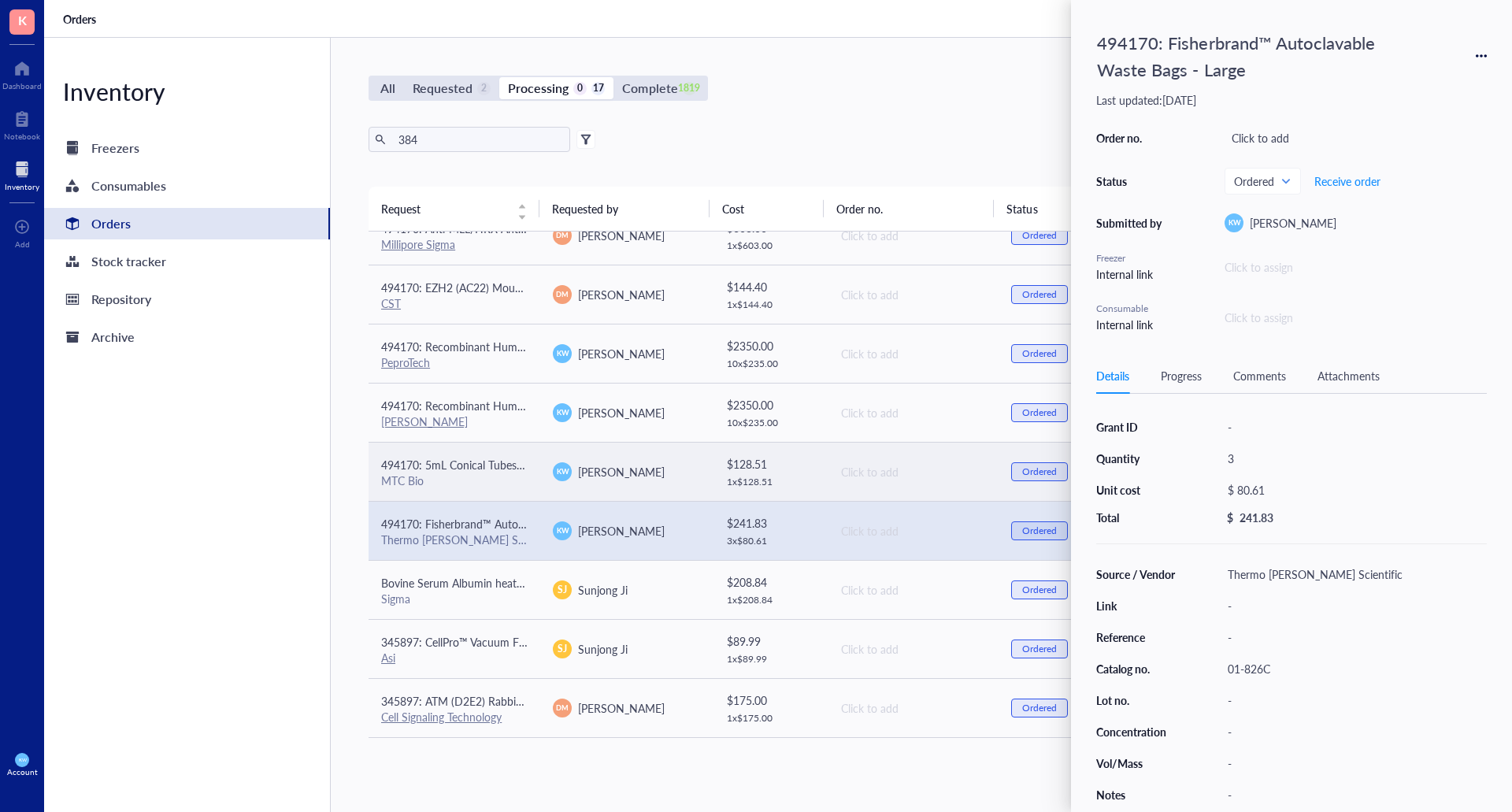
click at [479, 487] on div "MTC Bio" at bounding box center [454, 480] width 146 height 14
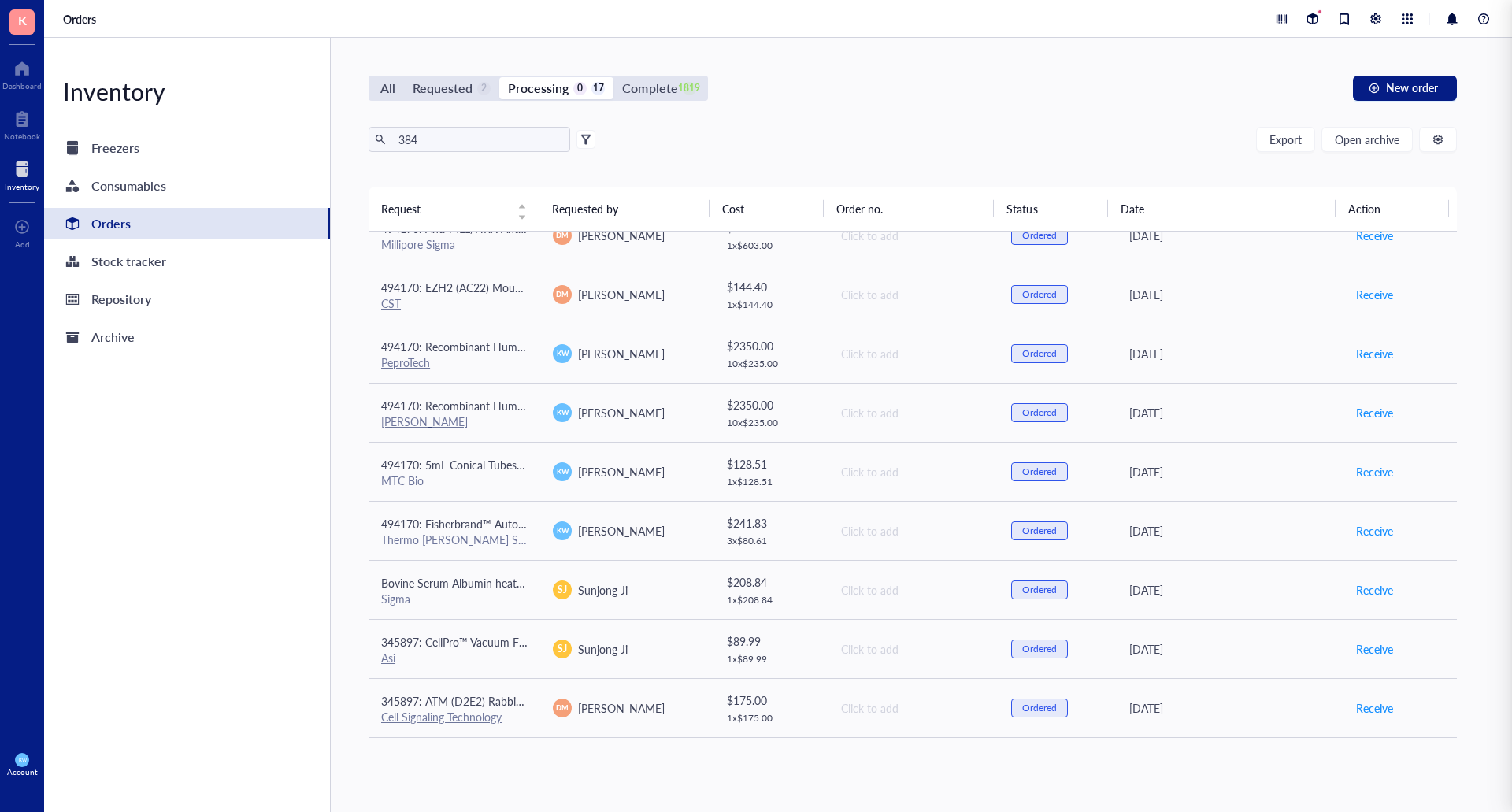
click at [79, 454] on div "Inventory Freezers Consumables Orders Stock tracker Repository Archive" at bounding box center [187, 425] width 286 height 775
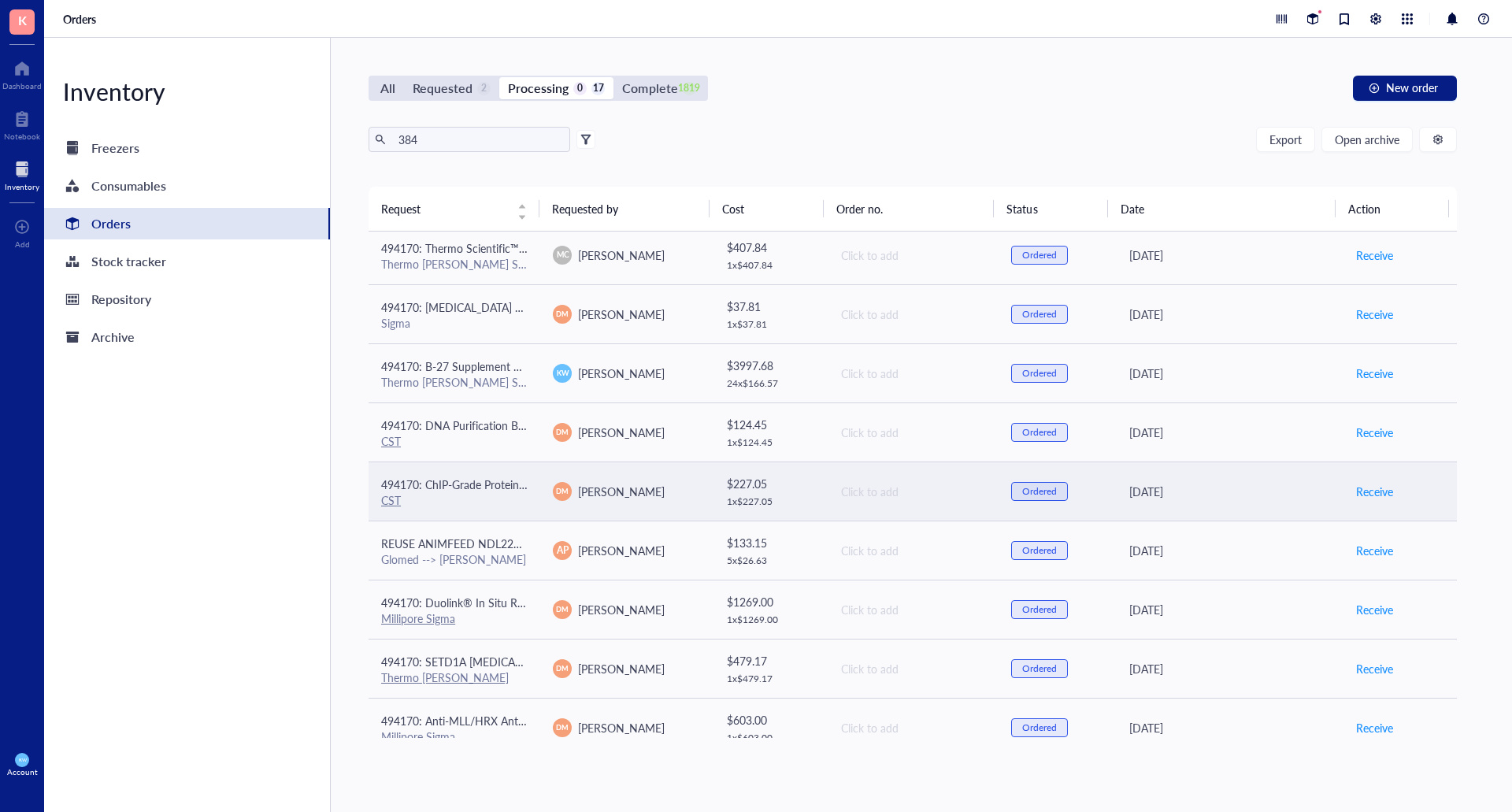
scroll to position [0, 0]
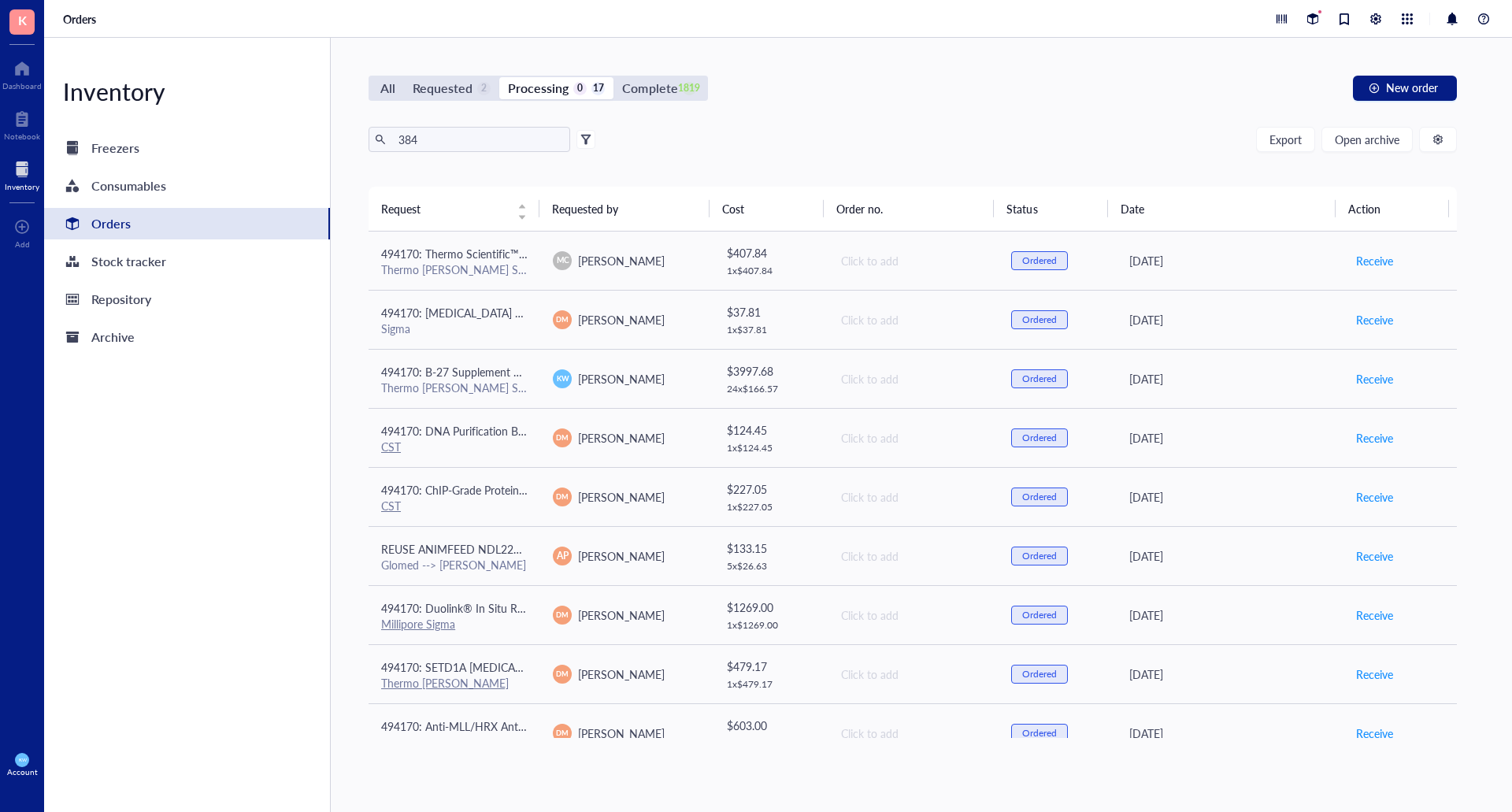
click at [934, 109] on div "All Requested 2 Processing 0 17 Complete 1819 New order 384 Export Open archive…" at bounding box center [913, 425] width 1164 height 775
click at [17, 81] on div "Dashboard" at bounding box center [22, 85] width 39 height 10
